Goal: Task Accomplishment & Management: Complete application form

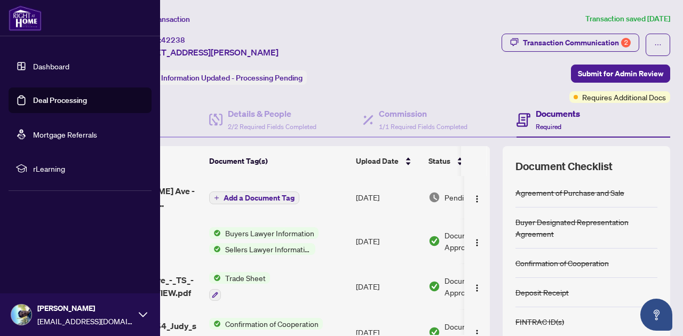
click at [46, 96] on link "Deal Processing" at bounding box center [60, 101] width 54 height 10
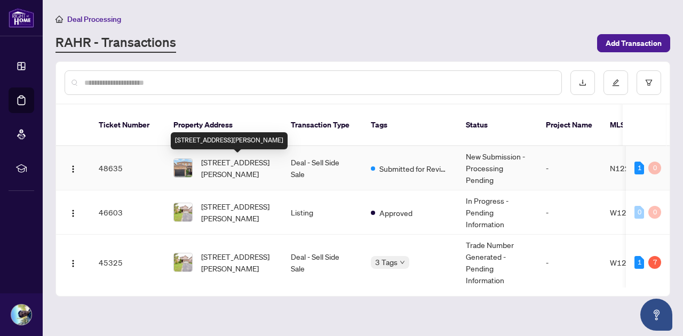
click at [247, 171] on span "[STREET_ADDRESS][PERSON_NAME]" at bounding box center [237, 167] width 73 height 23
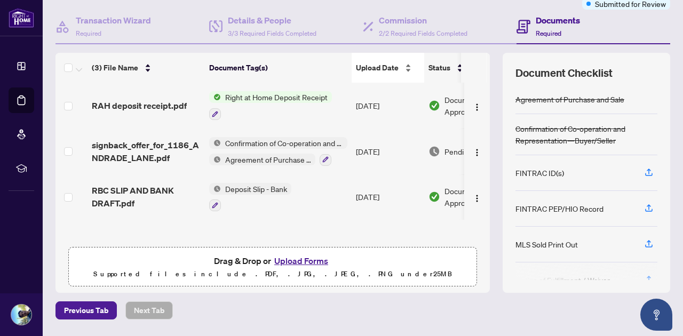
scroll to position [127, 0]
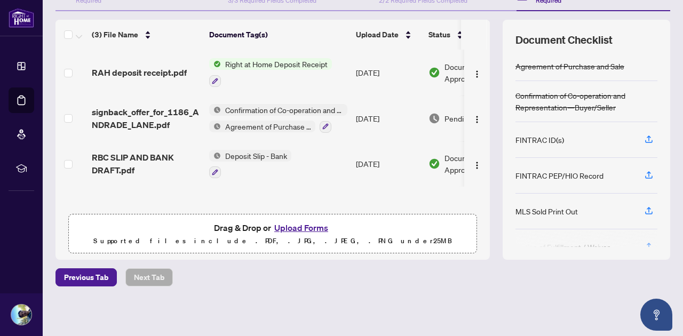
click at [309, 226] on button "Upload Forms" at bounding box center [301, 228] width 60 height 14
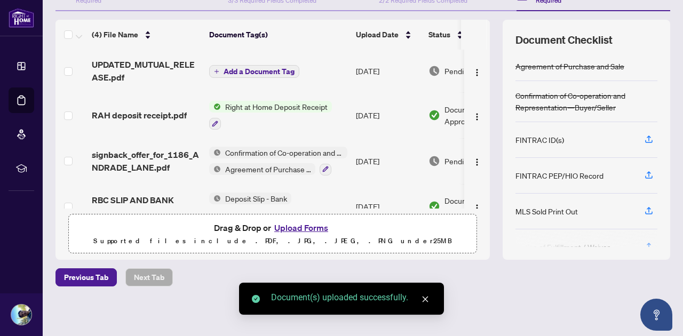
click at [425, 301] on icon "close" at bounding box center [425, 299] width 7 height 7
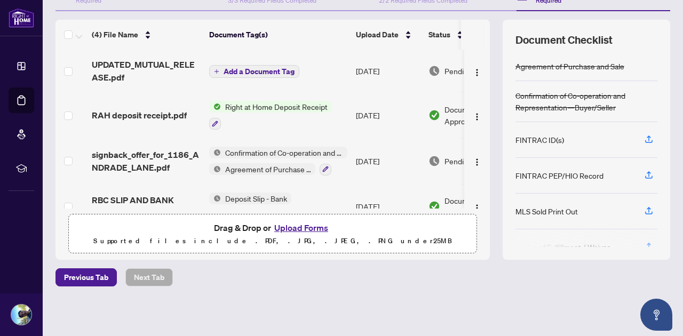
click at [259, 70] on span "Add a Document Tag" at bounding box center [259, 71] width 71 height 7
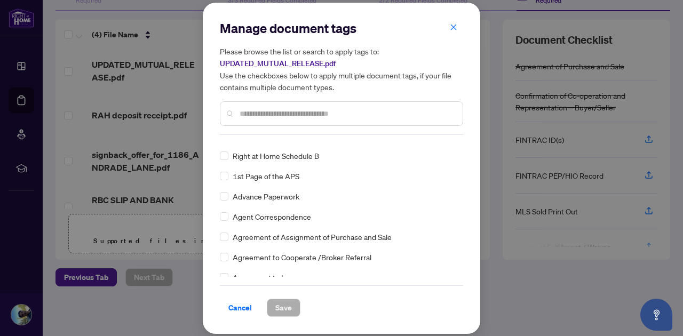
scroll to position [0, 0]
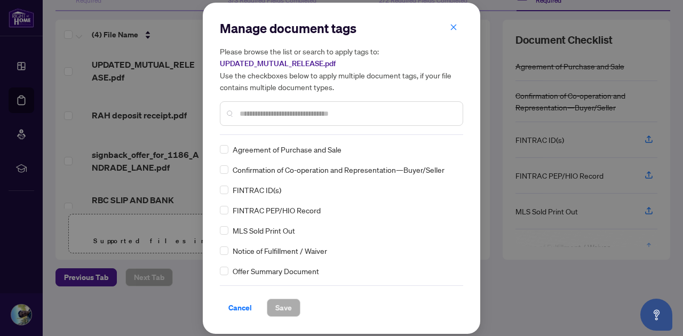
click at [271, 112] on input "text" at bounding box center [347, 114] width 215 height 12
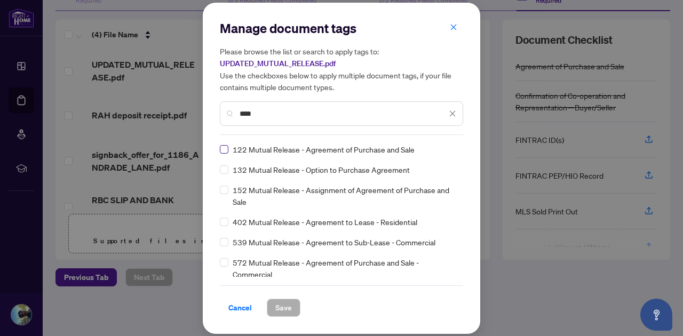
type input "****"
click at [277, 308] on span "Save" at bounding box center [283, 307] width 17 height 17
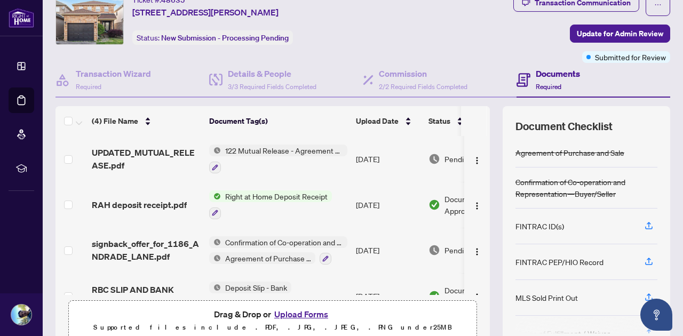
scroll to position [41, 0]
click at [605, 30] on span "Update for Admin Review" at bounding box center [620, 33] width 86 height 17
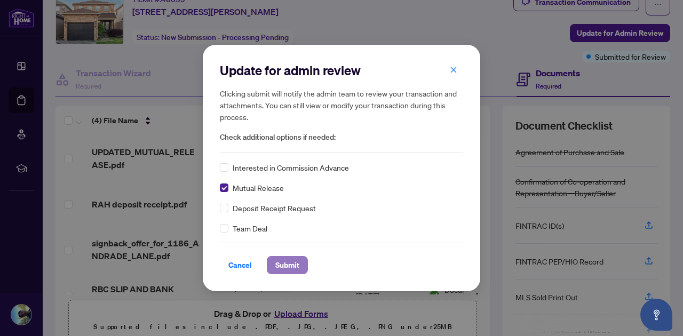
click at [285, 266] on span "Submit" at bounding box center [287, 265] width 24 height 17
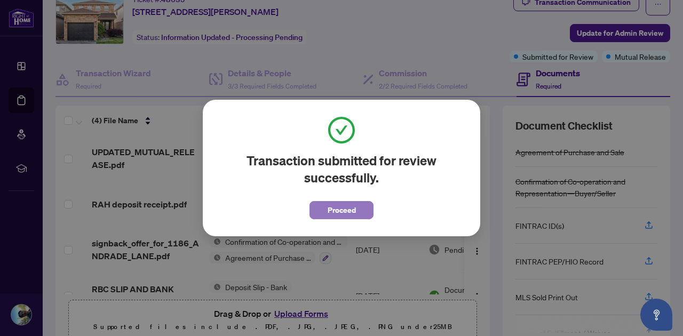
click at [334, 207] on span "Proceed" at bounding box center [342, 210] width 28 height 17
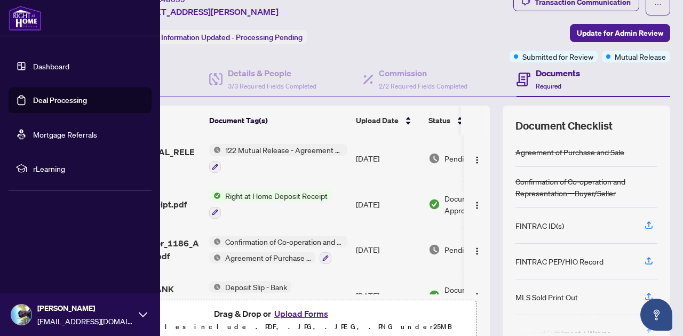
click at [33, 98] on link "Deal Processing" at bounding box center [60, 101] width 54 height 10
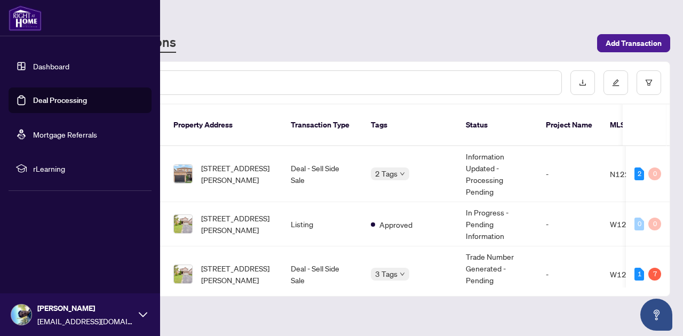
click at [44, 101] on link "Deal Processing" at bounding box center [60, 101] width 54 height 10
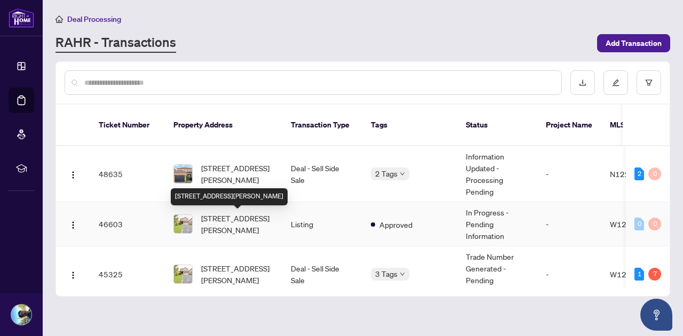
click at [224, 222] on span "[STREET_ADDRESS][PERSON_NAME]" at bounding box center [237, 223] width 73 height 23
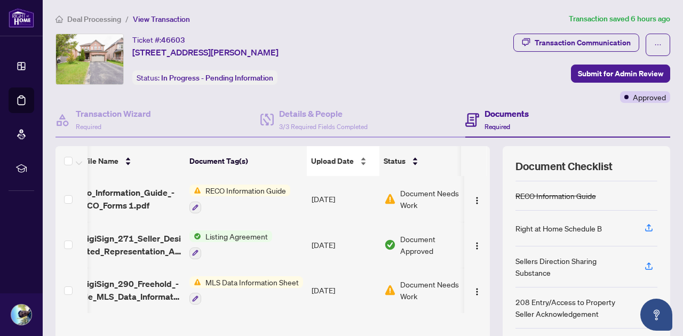
scroll to position [0, 29]
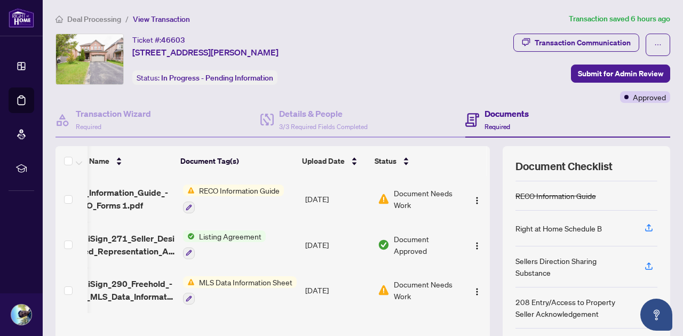
click at [437, 54] on div "Transaction Communication Submit for Admin Review Approved" at bounding box center [534, 68] width 272 height 69
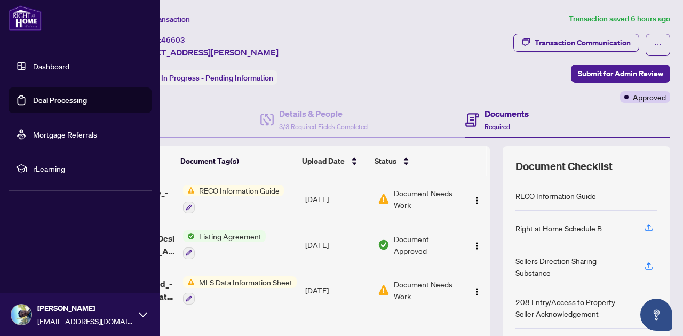
click at [45, 99] on link "Deal Processing" at bounding box center [60, 101] width 54 height 10
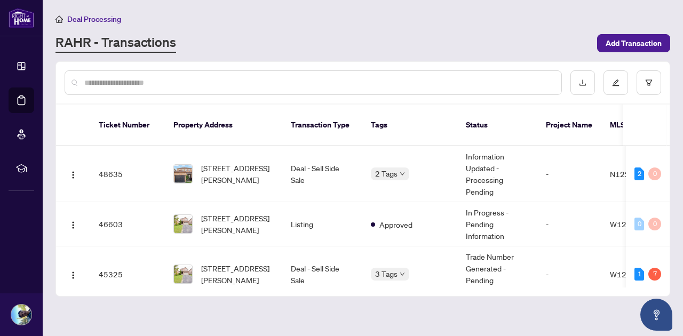
click at [297, 81] on input "text" at bounding box center [318, 83] width 469 height 12
